Goal: Task Accomplishment & Management: Use online tool/utility

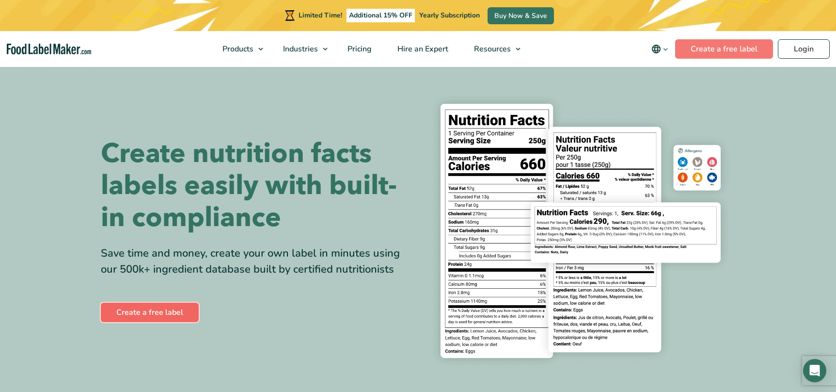
click at [139, 305] on link "Create a free label" at bounding box center [150, 311] width 98 height 19
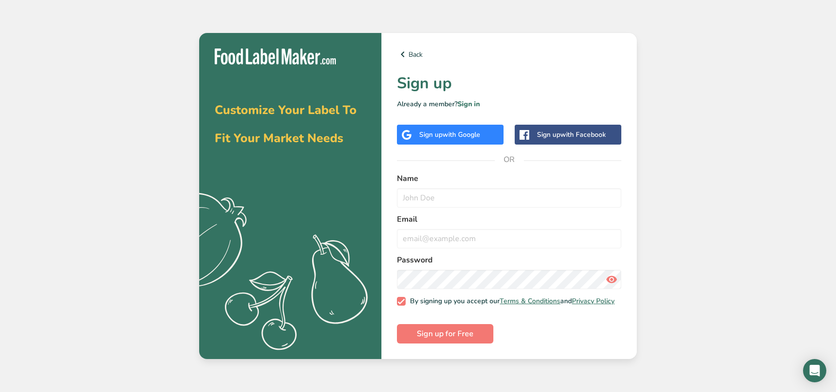
click at [465, 131] on span "with Google" at bounding box center [461, 134] width 38 height 9
